Goal: Task Accomplishment & Management: Use online tool/utility

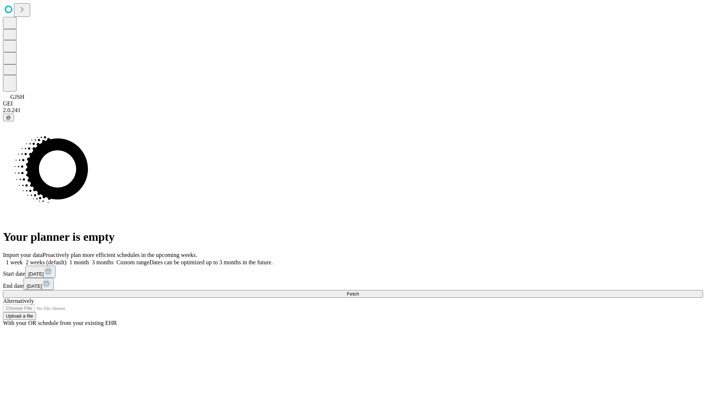
click at [359, 291] on span "Fetch" at bounding box center [353, 294] width 12 height 6
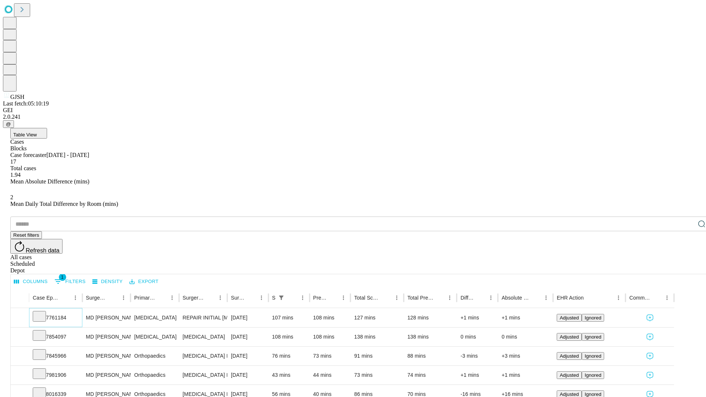
click at [43, 312] on icon at bounding box center [39, 315] width 7 height 7
